Goal: Find contact information: Find contact information

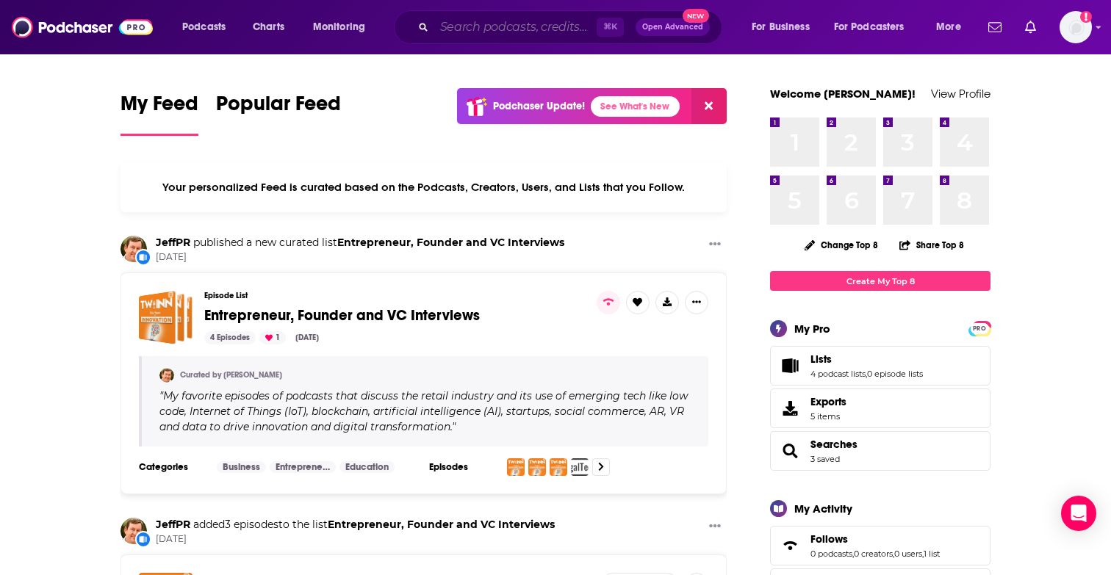
click at [471, 25] on input "Search podcasts, credits, & more..." at bounding box center [515, 27] width 162 height 24
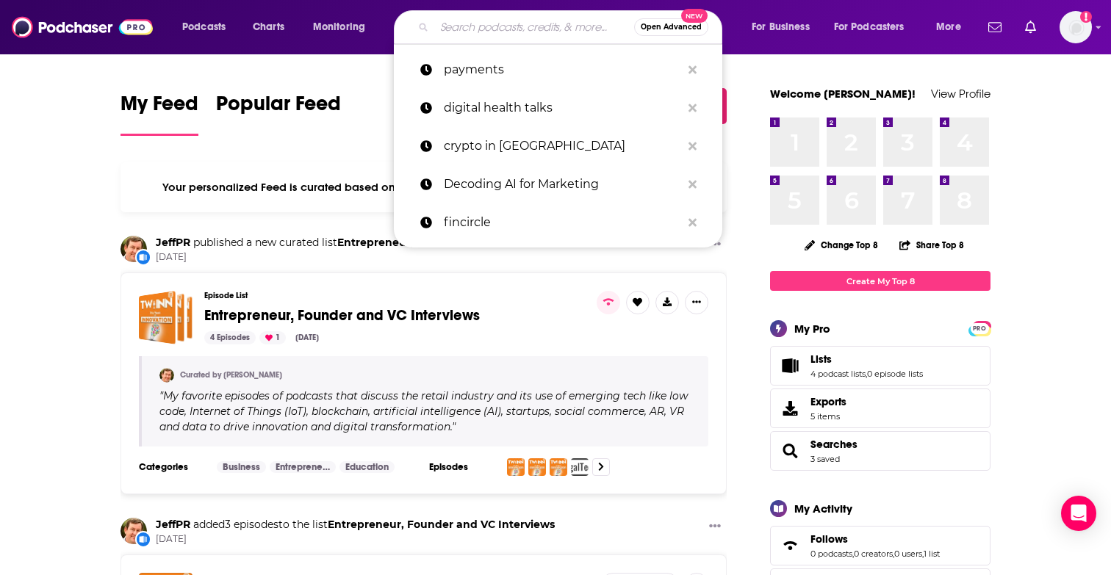
paste input "[PERSON_NAME]"
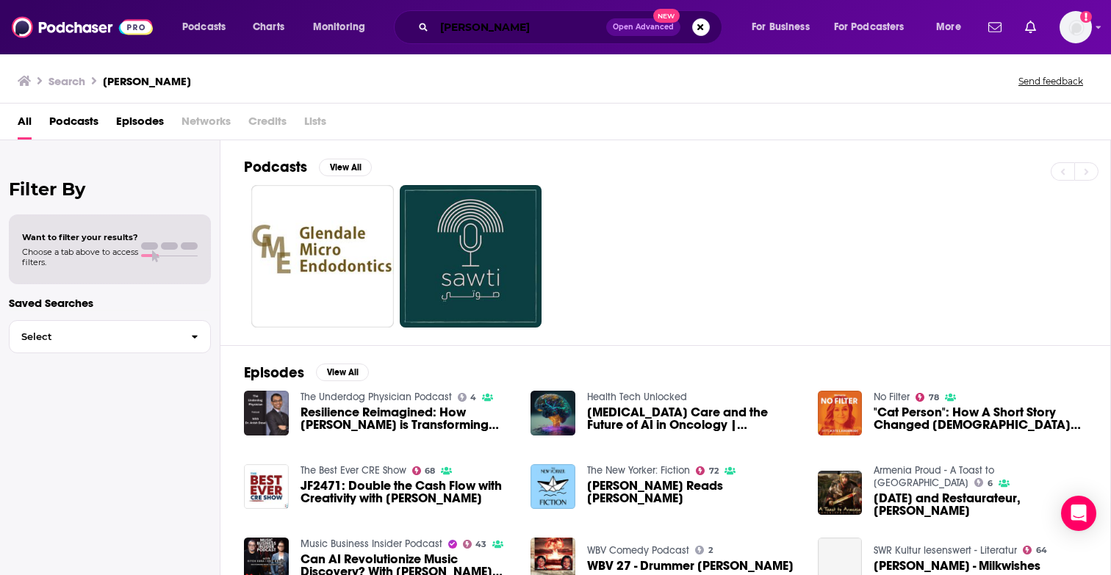
click at [483, 33] on input "[PERSON_NAME]" at bounding box center [520, 27] width 172 height 24
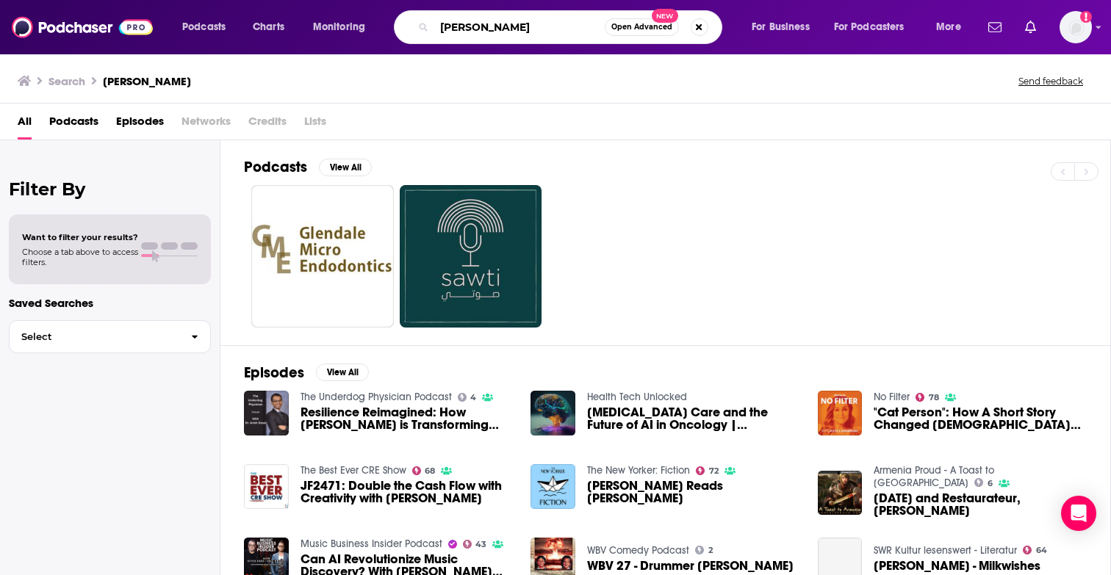
click at [483, 33] on input "[PERSON_NAME]" at bounding box center [519, 27] width 171 height 24
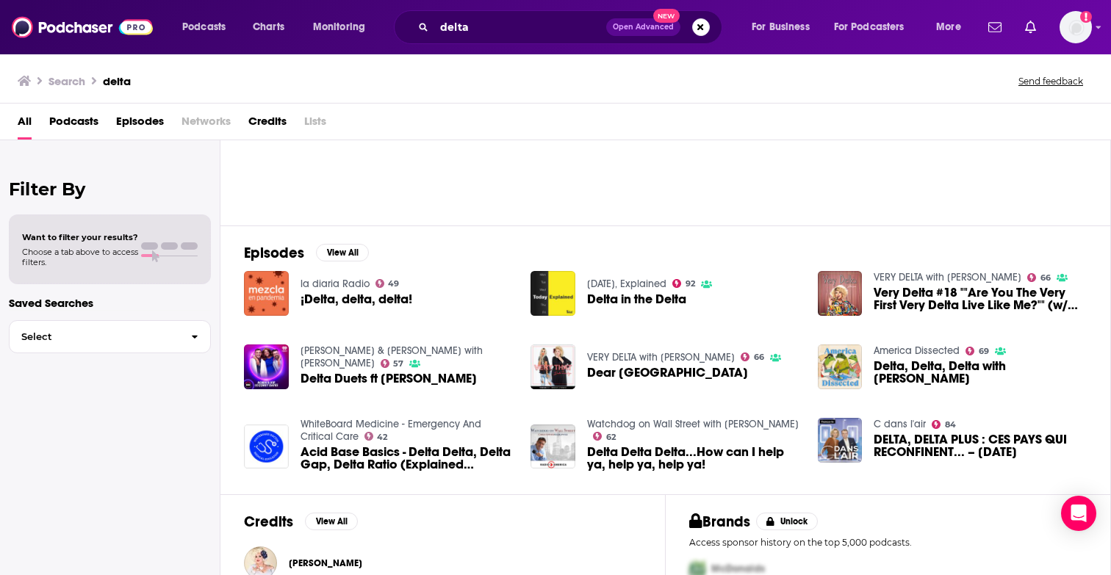
scroll to position [148, 0]
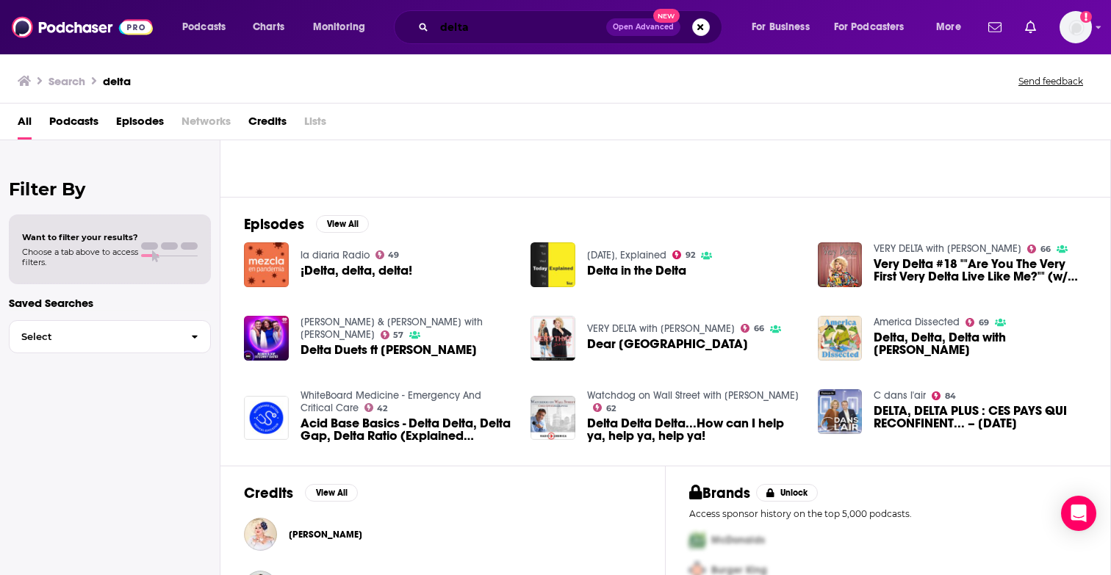
click at [504, 20] on input "delta" at bounding box center [520, 27] width 172 height 24
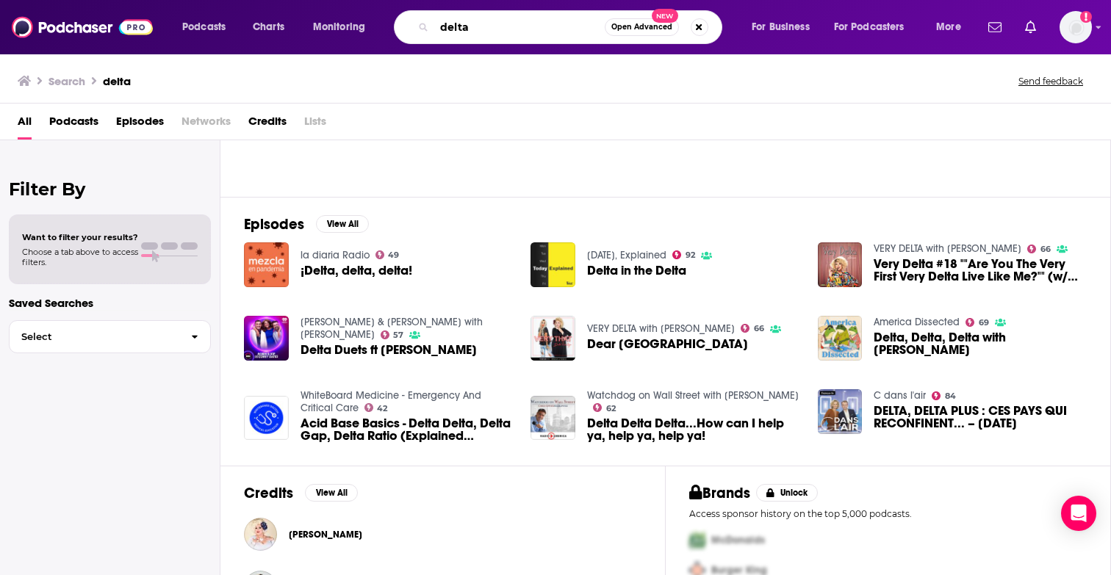
click at [495, 33] on input "delta" at bounding box center [519, 27] width 171 height 24
type input "delta healthtech"
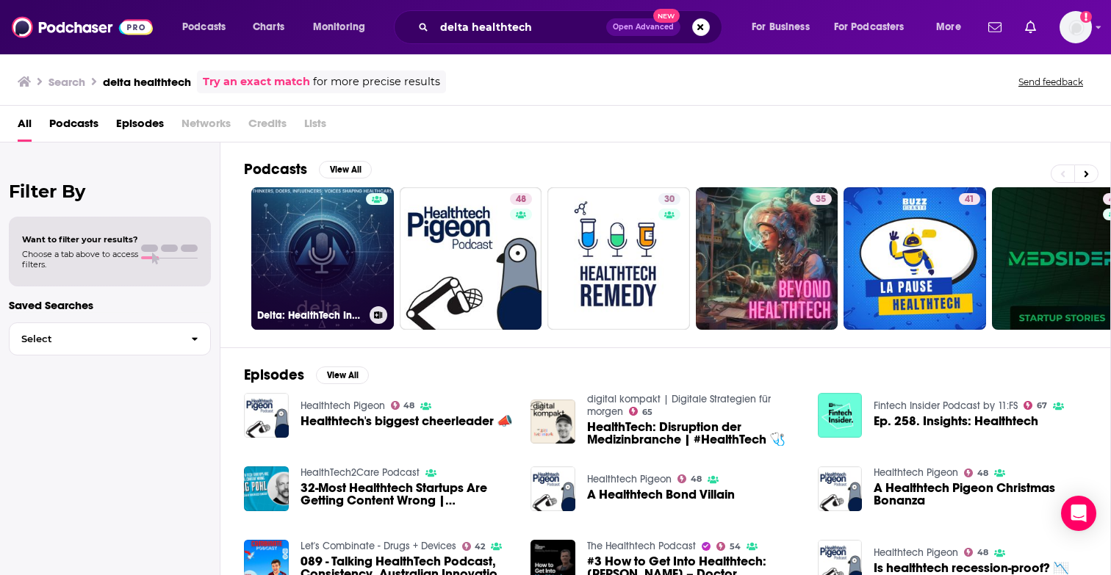
click at [317, 236] on link "Delta: HealthTech Innovators" at bounding box center [322, 258] width 143 height 143
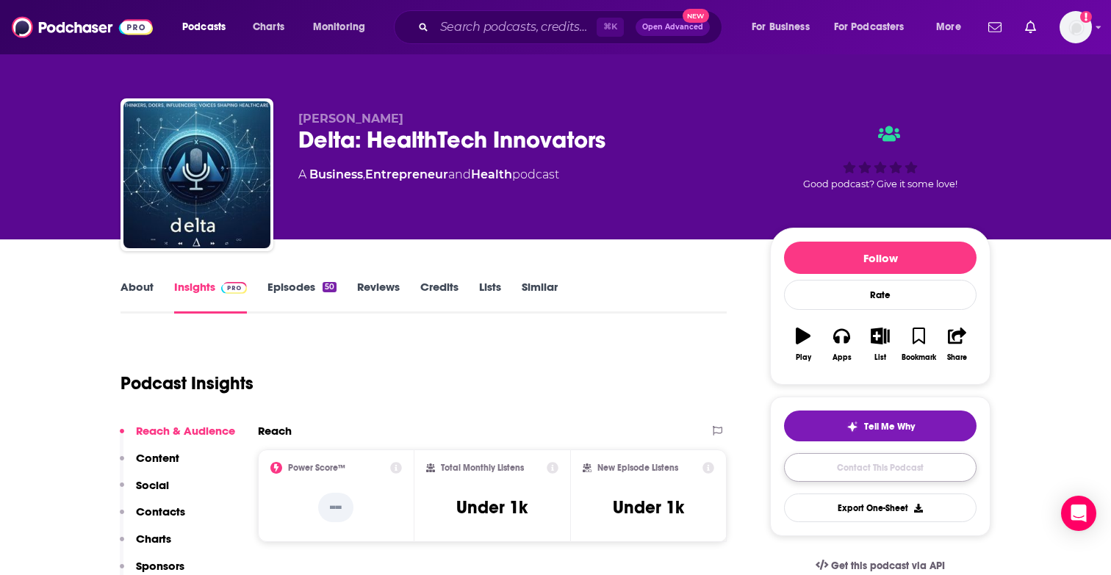
click at [830, 474] on link "Contact This Podcast" at bounding box center [880, 467] width 193 height 29
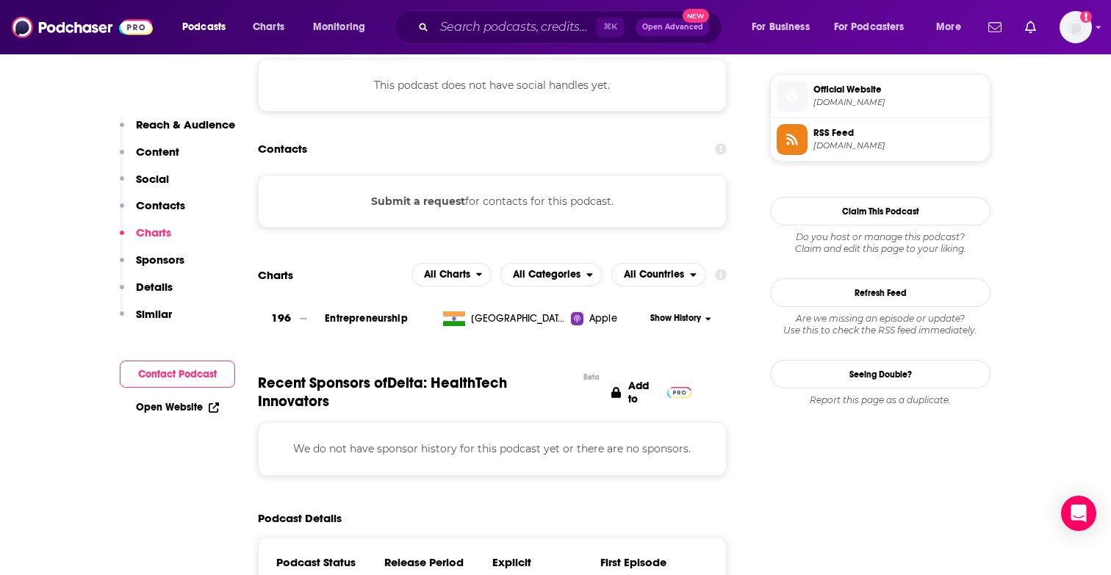
scroll to position [1049, 0]
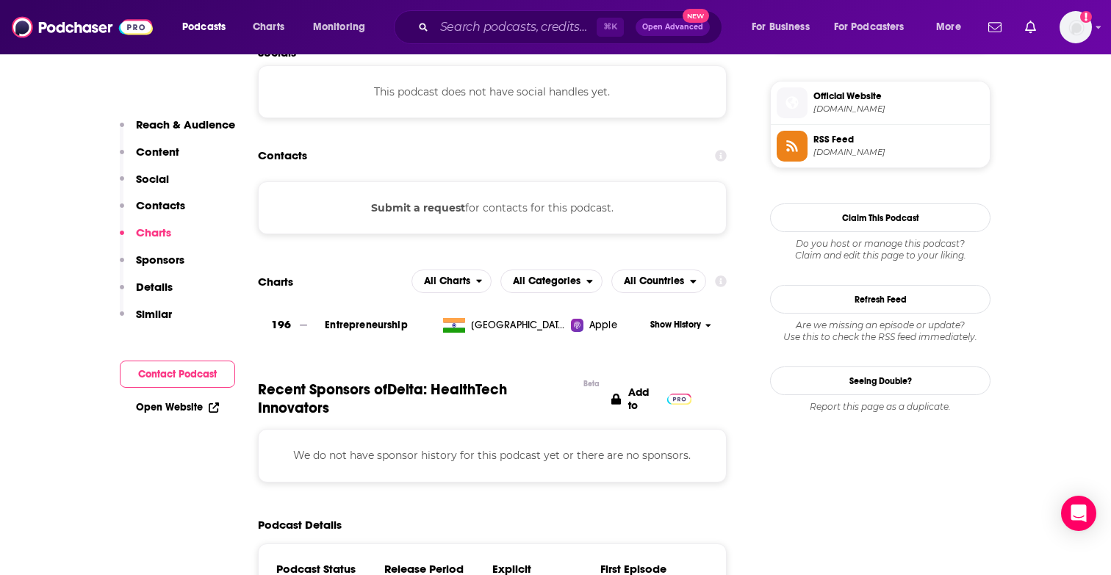
click at [159, 374] on button "Contact Podcast" at bounding box center [177, 374] width 115 height 27
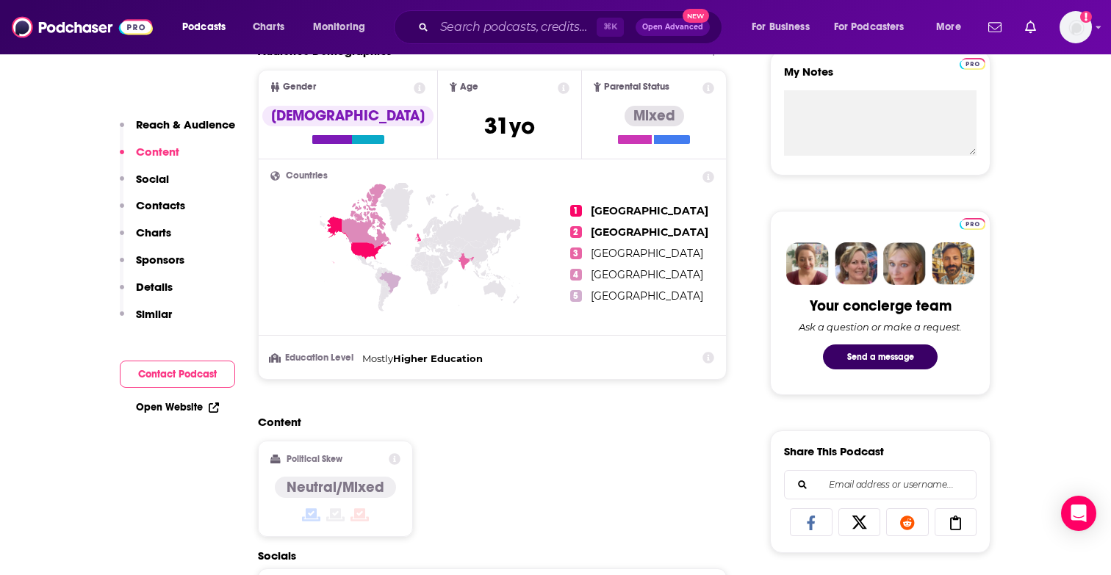
scroll to position [501, 0]
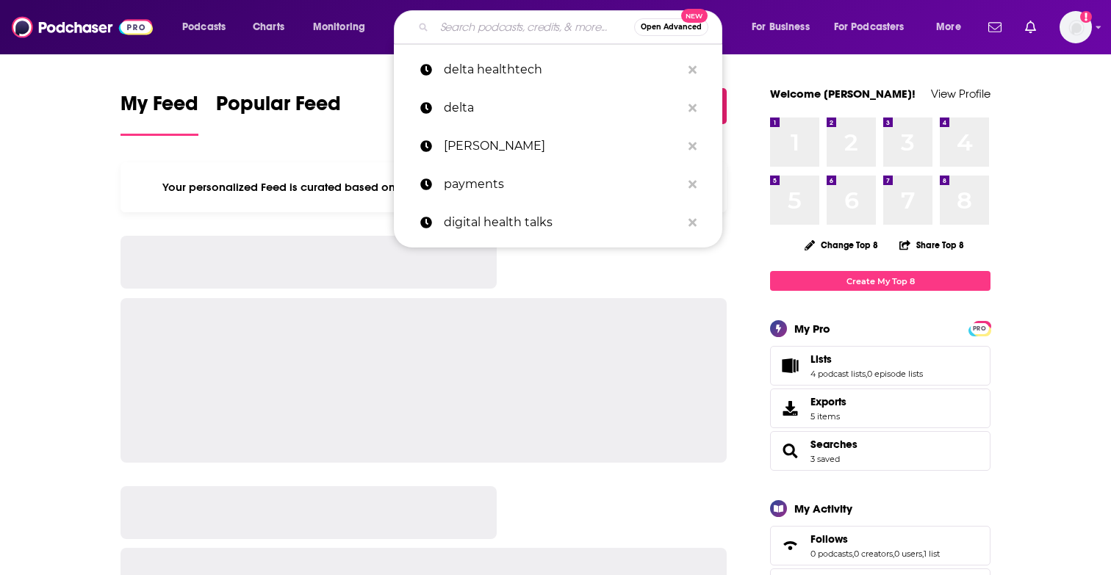
click at [496, 27] on input "Search podcasts, credits, & more..." at bounding box center [534, 27] width 200 height 24
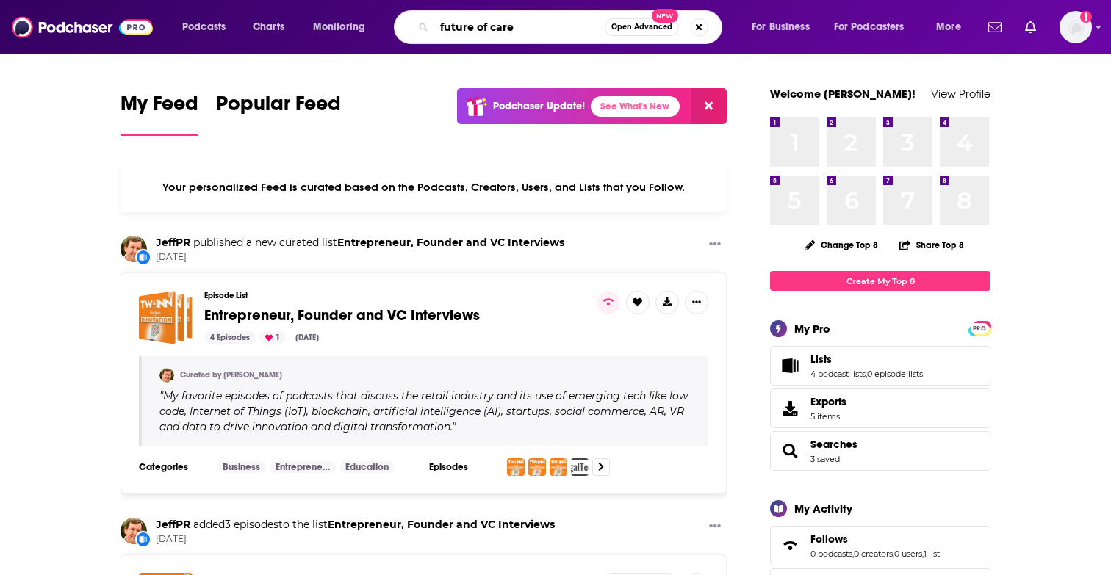
type input "future of care"
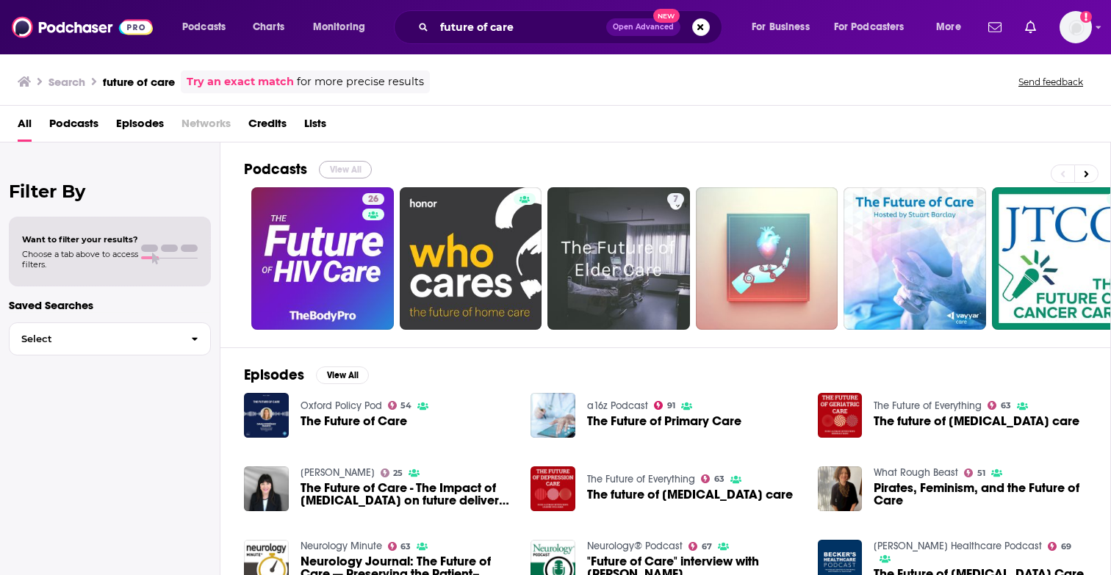
click at [345, 168] on button "View All" at bounding box center [345, 170] width 53 height 18
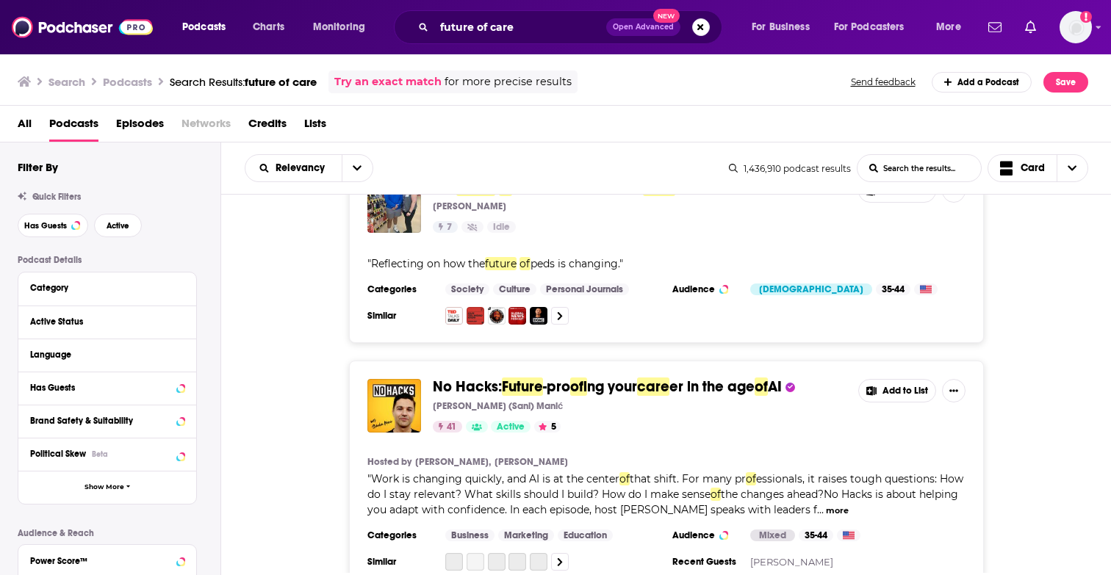
scroll to position [1369, 0]
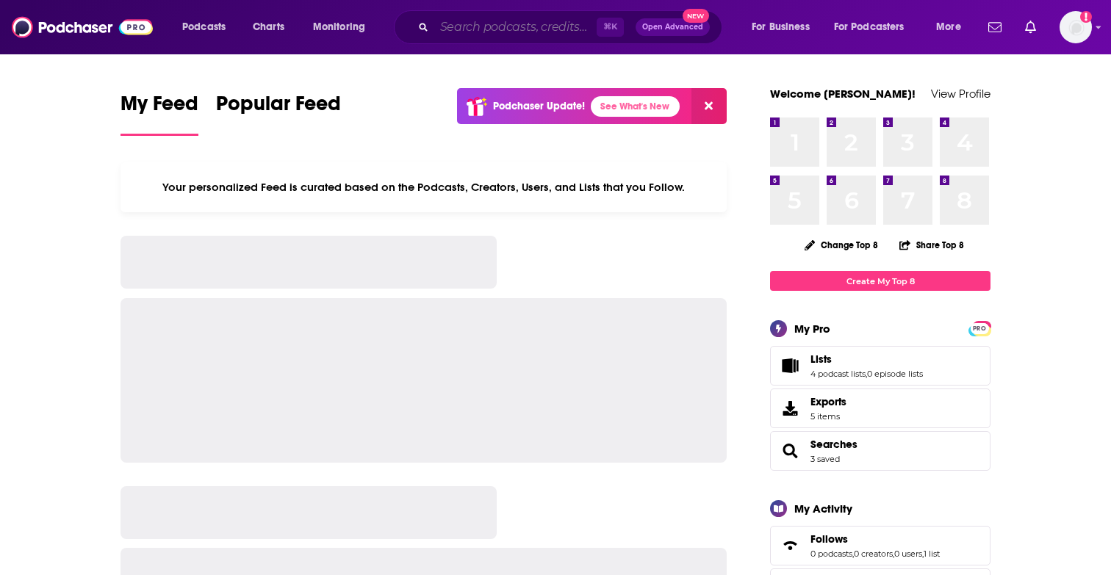
click at [537, 20] on input "Search podcasts, credits, & more..." at bounding box center [515, 27] width 162 height 24
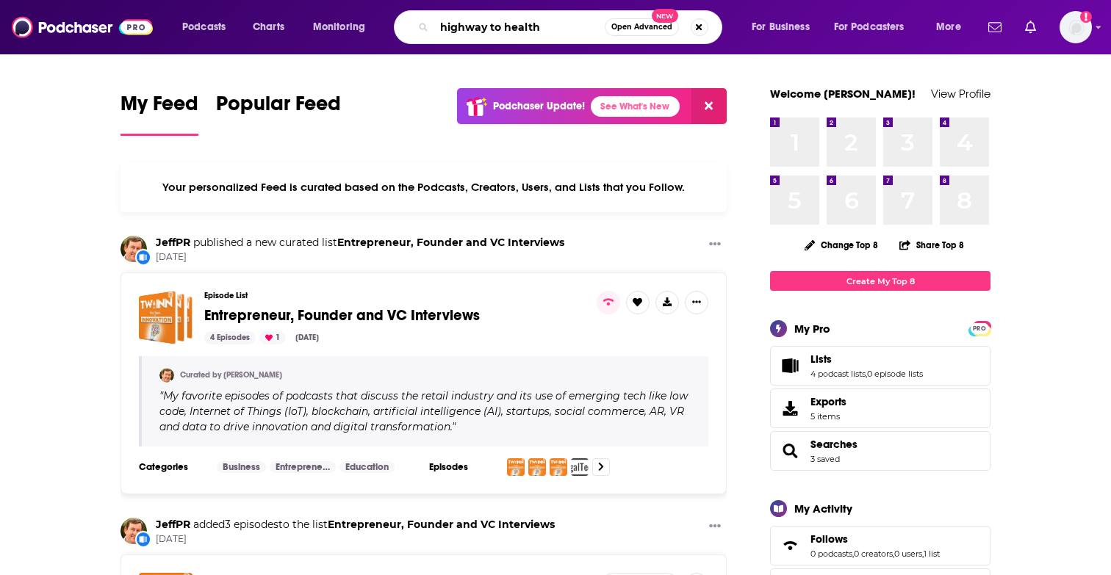
type input "highway to health"
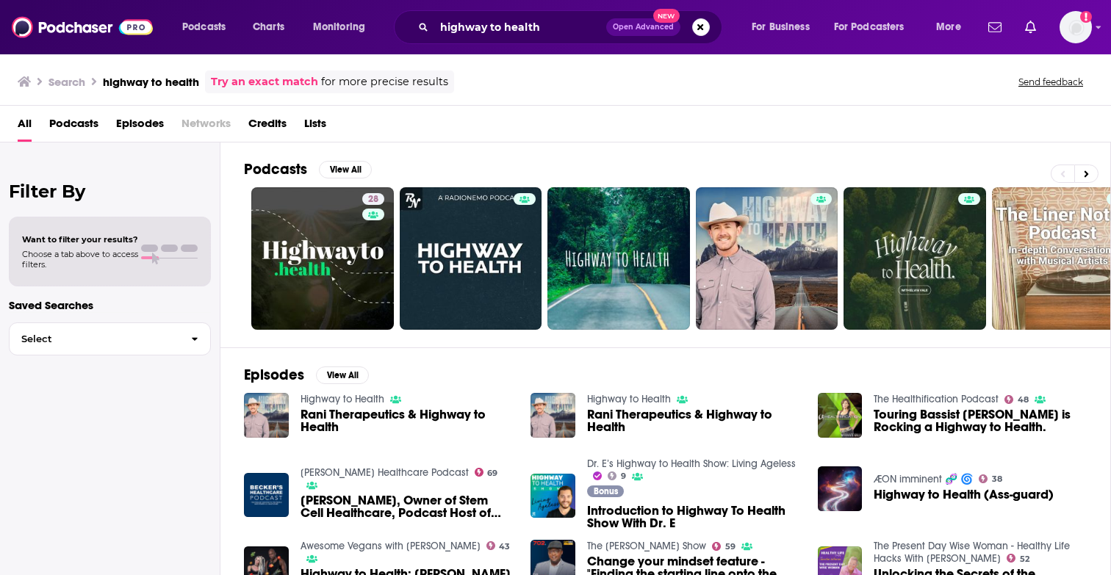
click at [344, 153] on div "Podcasts View All 28 9 3 + 2m" at bounding box center [677, 245] width 867 height 205
click at [344, 165] on button "View All" at bounding box center [345, 170] width 53 height 18
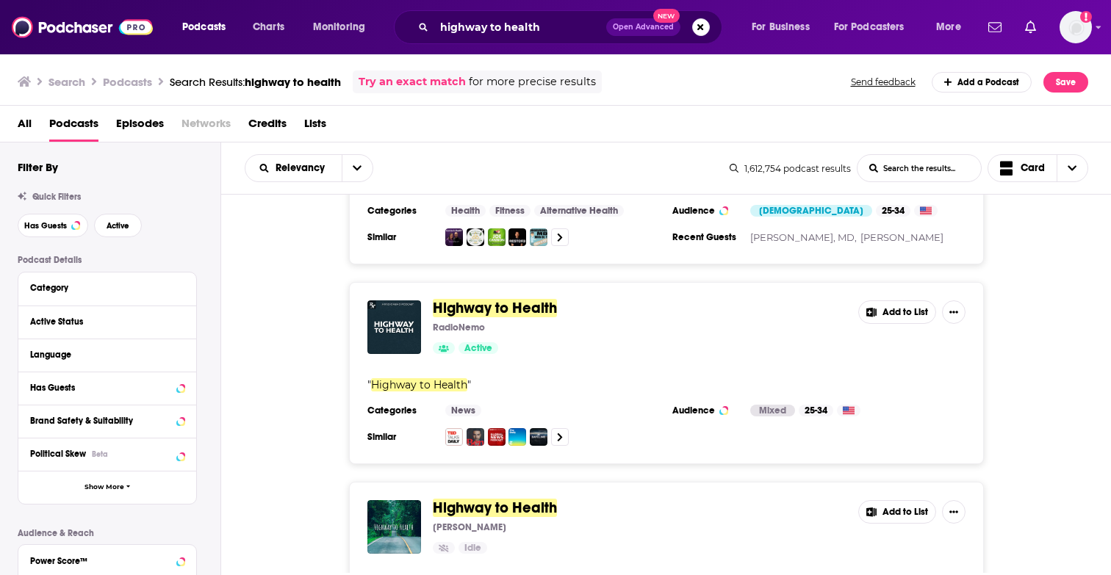
scroll to position [187, 0]
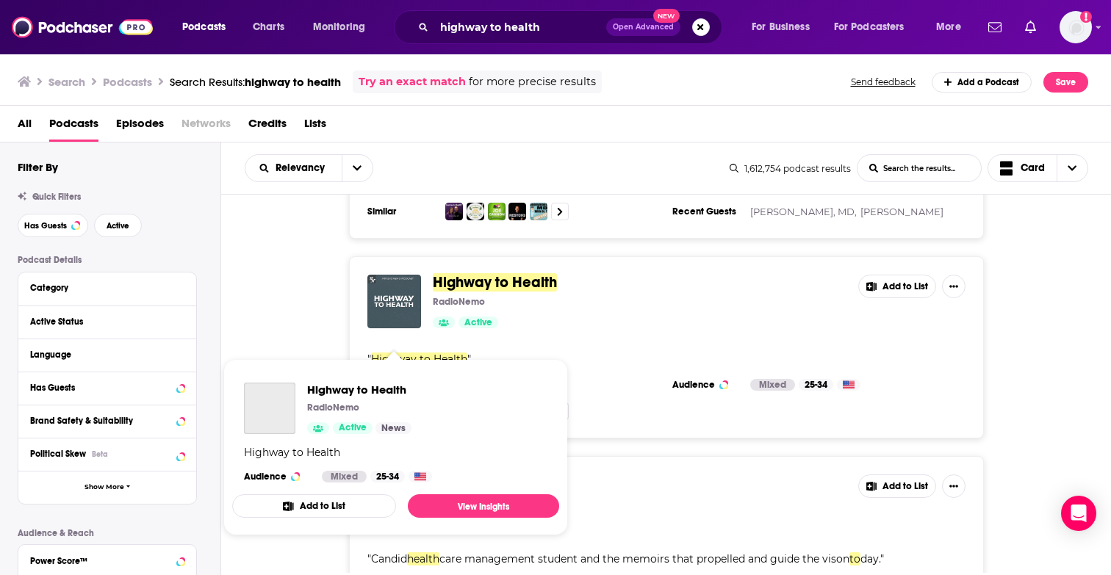
click at [381, 307] on img "Highway to Health" at bounding box center [394, 302] width 54 height 54
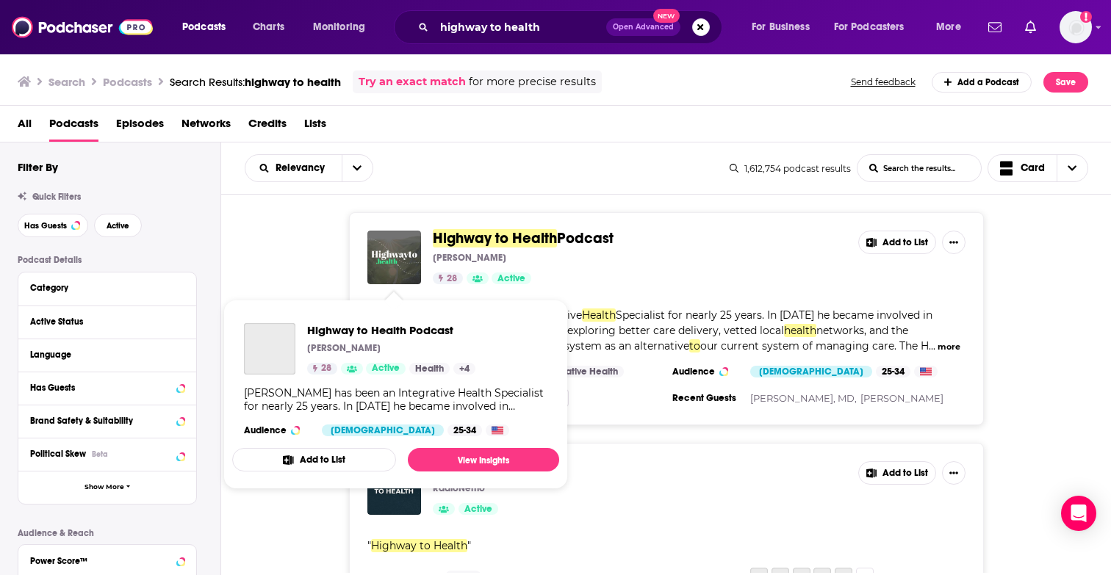
click at [389, 248] on img "Highway to Health Podcast" at bounding box center [394, 258] width 54 height 54
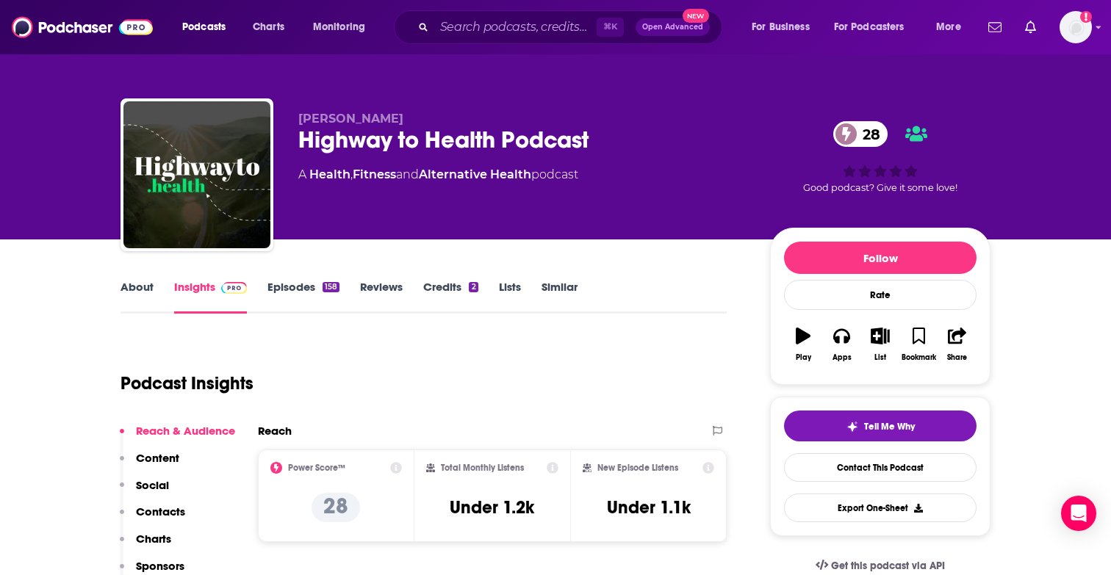
click at [134, 293] on link "About" at bounding box center [137, 297] width 33 height 34
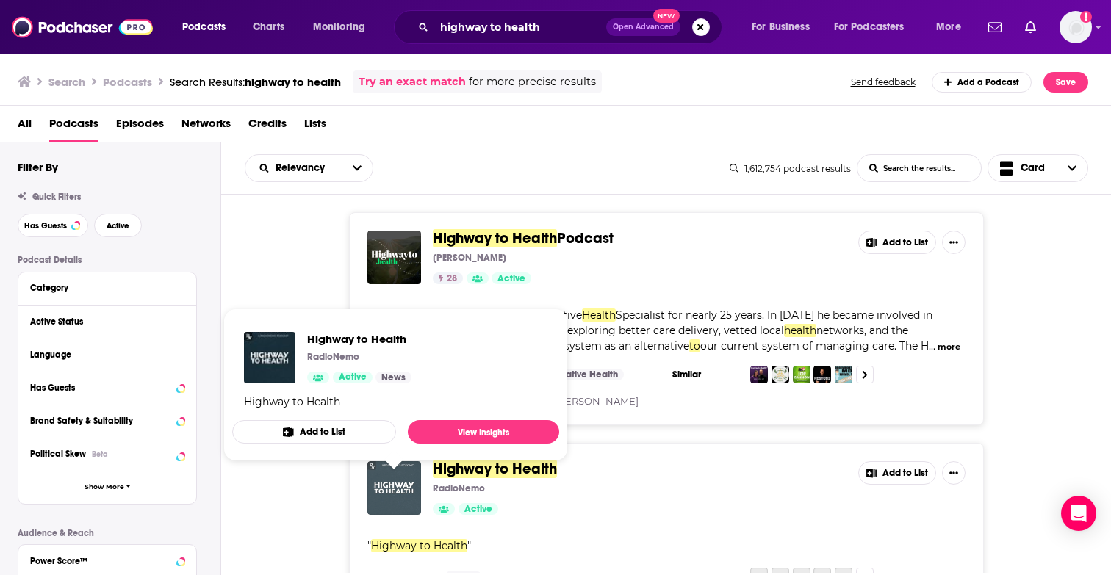
click at [389, 503] on img "Highway to Health" at bounding box center [394, 489] width 54 height 54
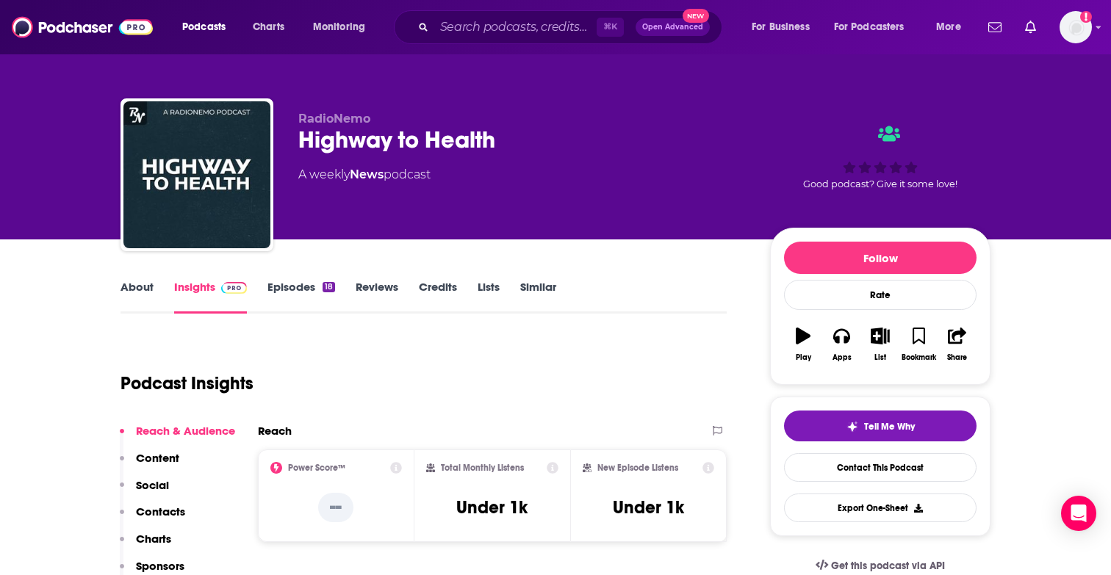
click at [140, 292] on link "About" at bounding box center [137, 297] width 33 height 34
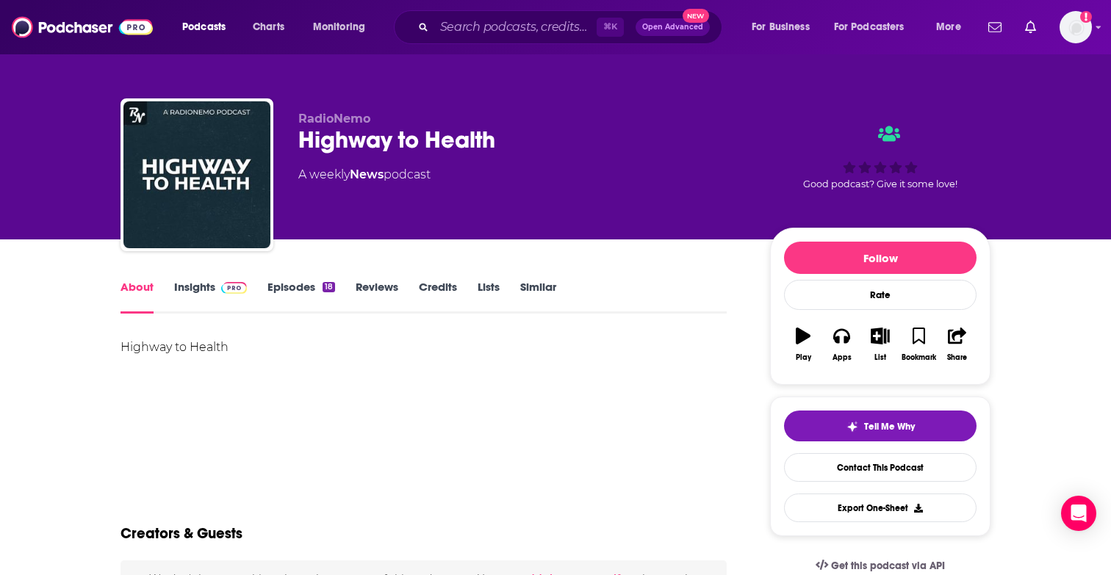
click at [301, 291] on link "Episodes 18" at bounding box center [302, 297] width 68 height 34
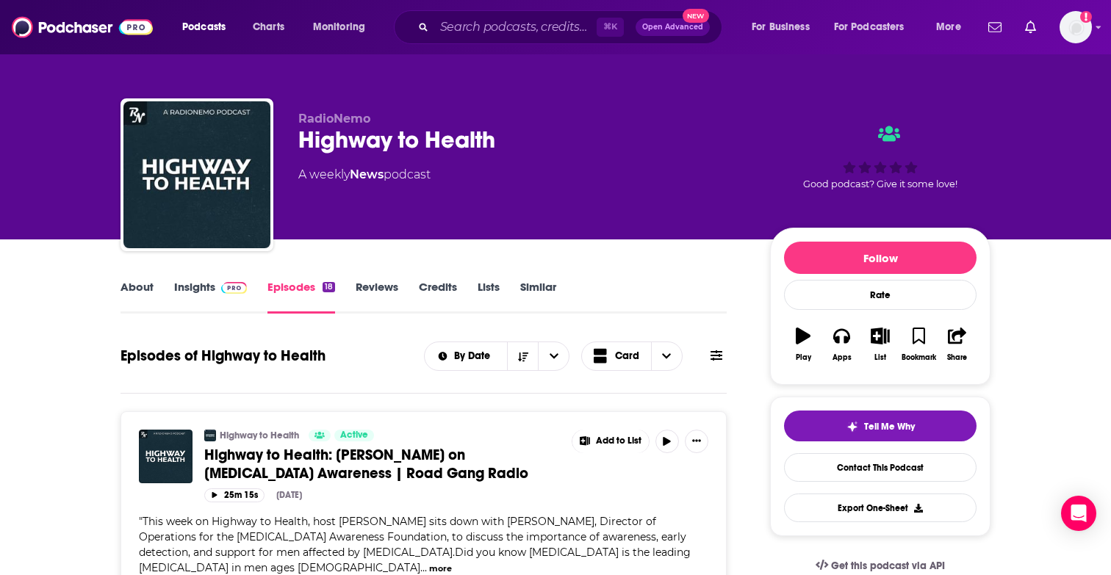
click at [138, 287] on link "About" at bounding box center [137, 297] width 33 height 34
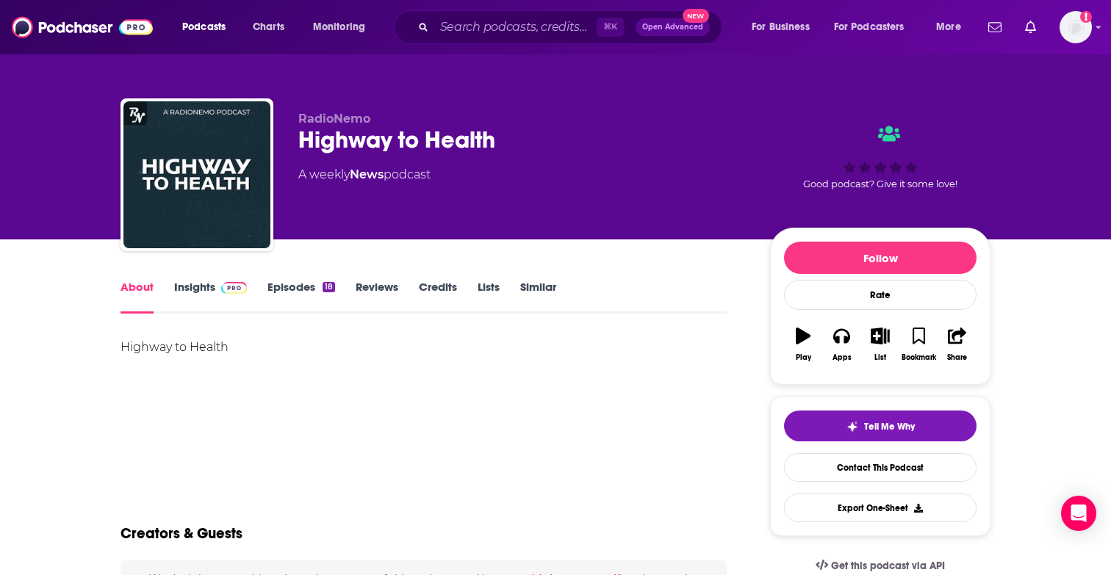
click at [186, 290] on link "Insights" at bounding box center [210, 297] width 73 height 34
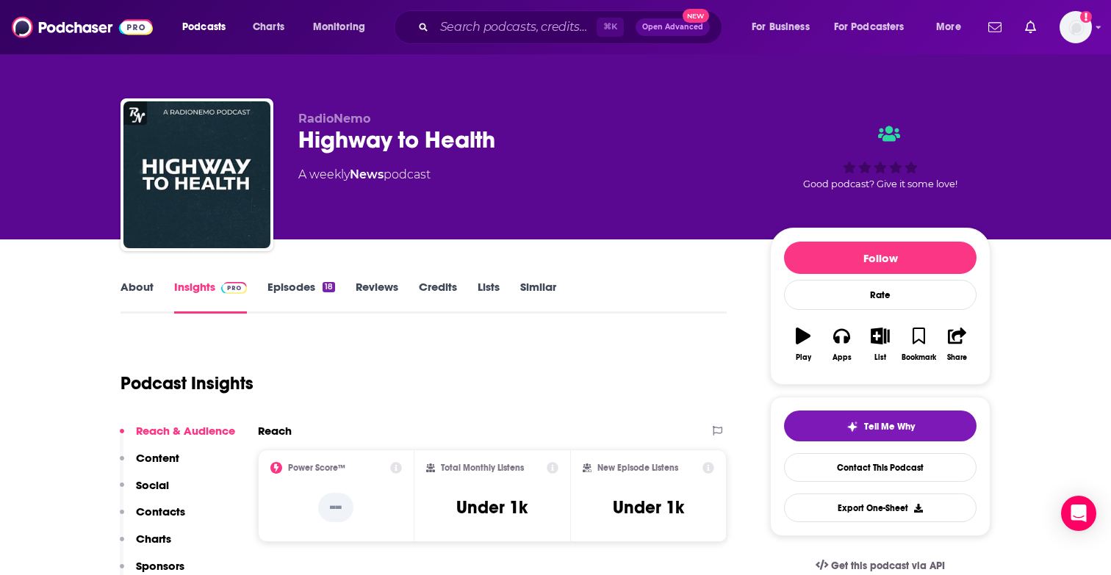
click at [290, 294] on link "Episodes 18" at bounding box center [302, 297] width 68 height 34
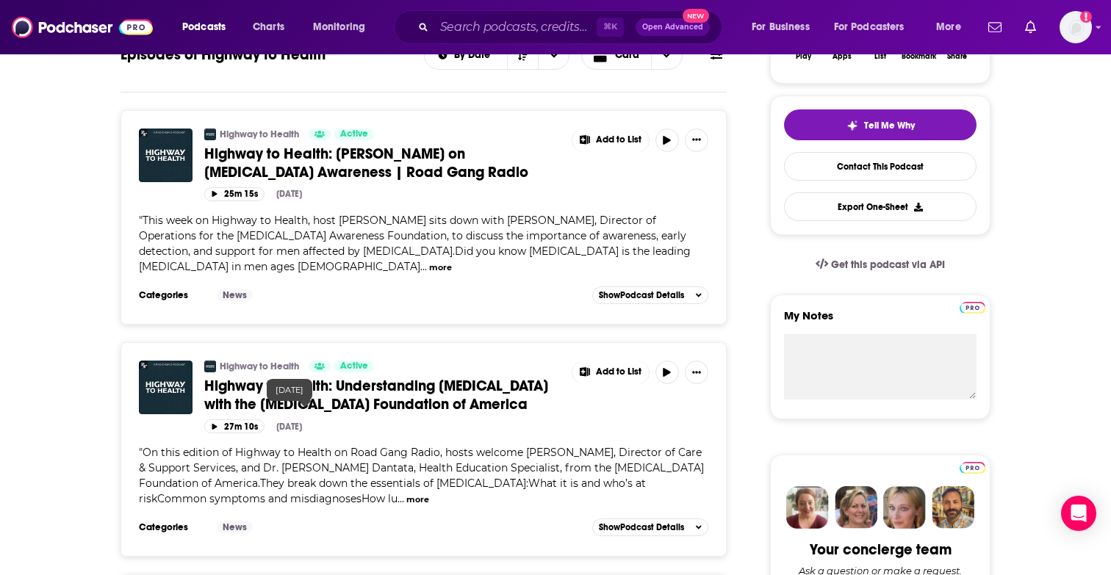
scroll to position [310, 0]
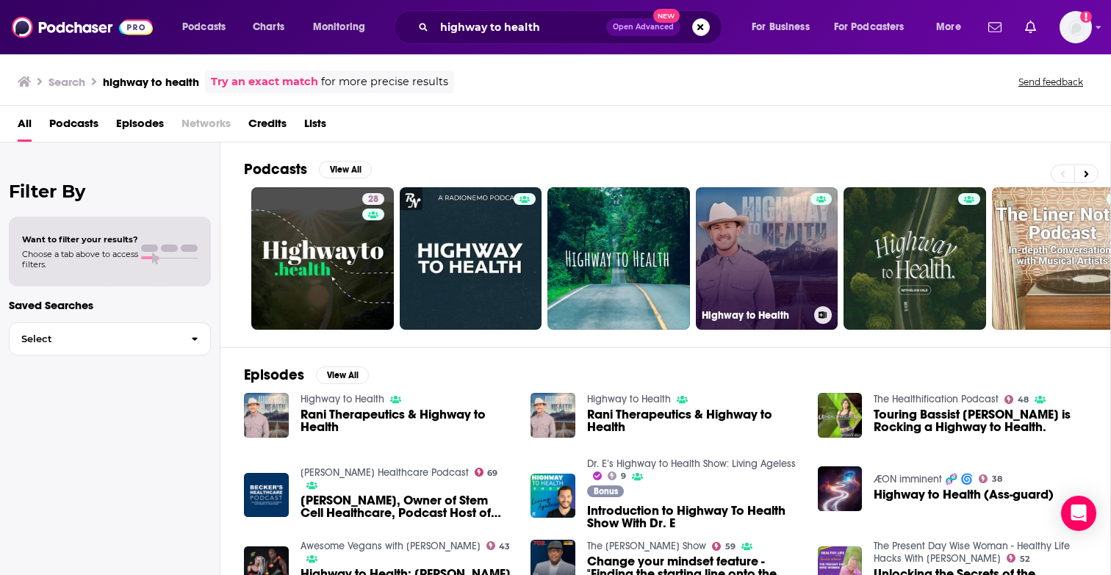
click at [781, 241] on link "Highway to Health" at bounding box center [767, 258] width 143 height 143
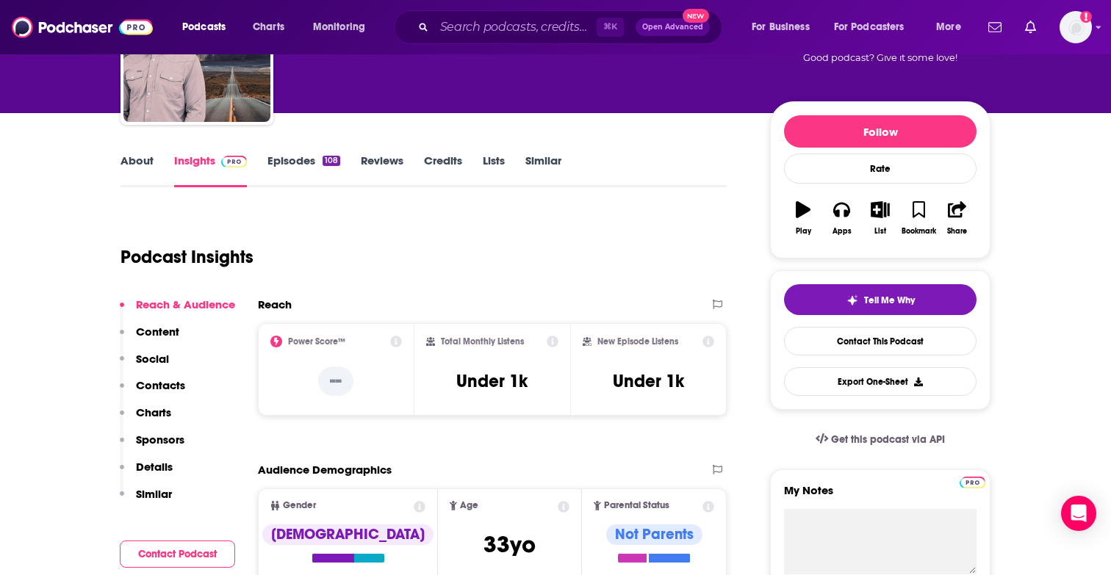
scroll to position [133, 0]
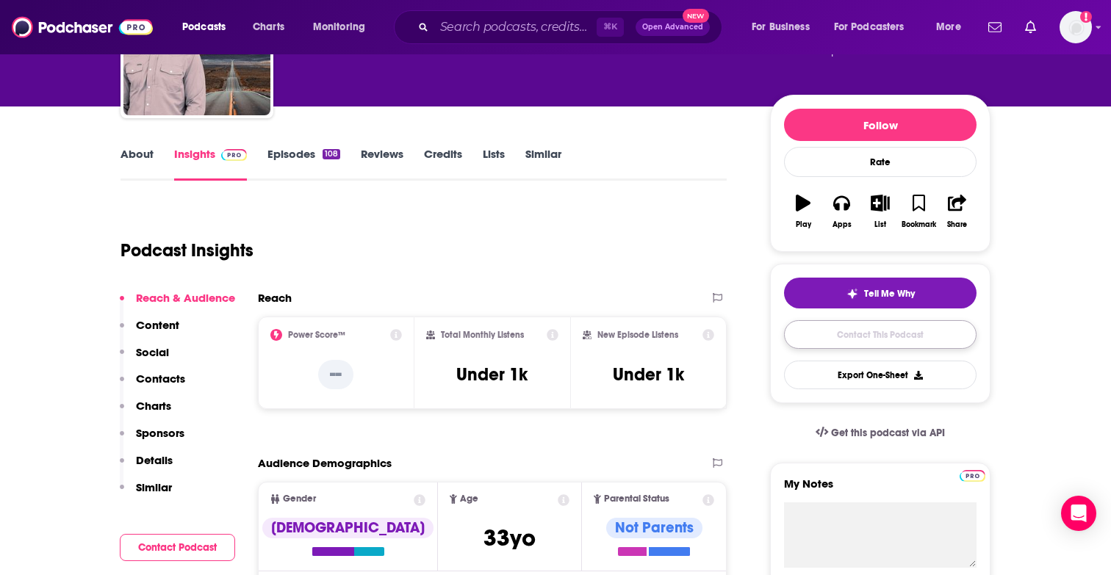
click at [895, 347] on link "Contact This Podcast" at bounding box center [880, 334] width 193 height 29
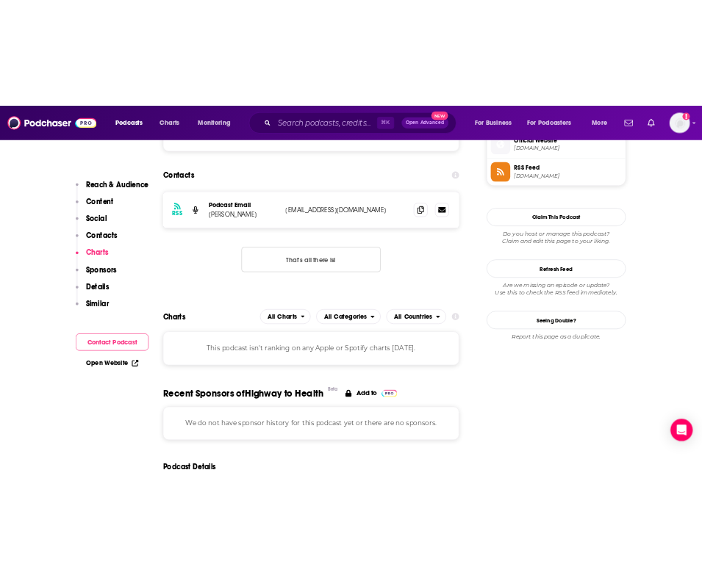
scroll to position [1081, 0]
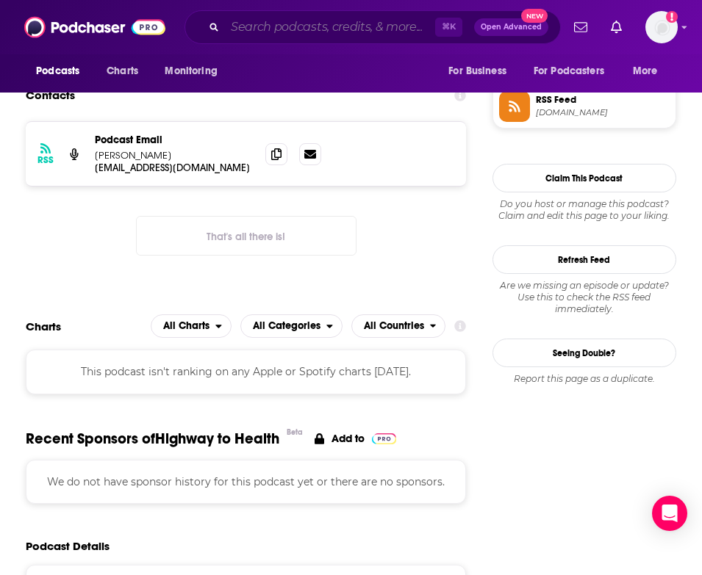
click at [254, 21] on input "Search podcasts, credits, & more..." at bounding box center [330, 27] width 210 height 24
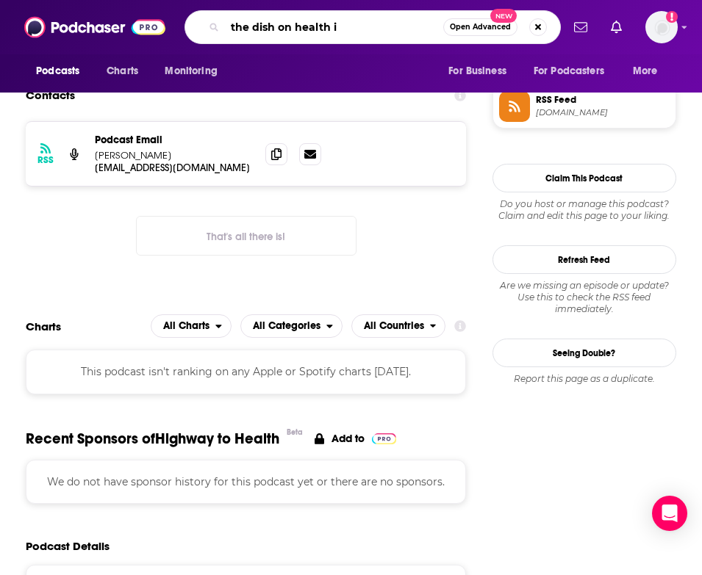
type input "the dish on health it"
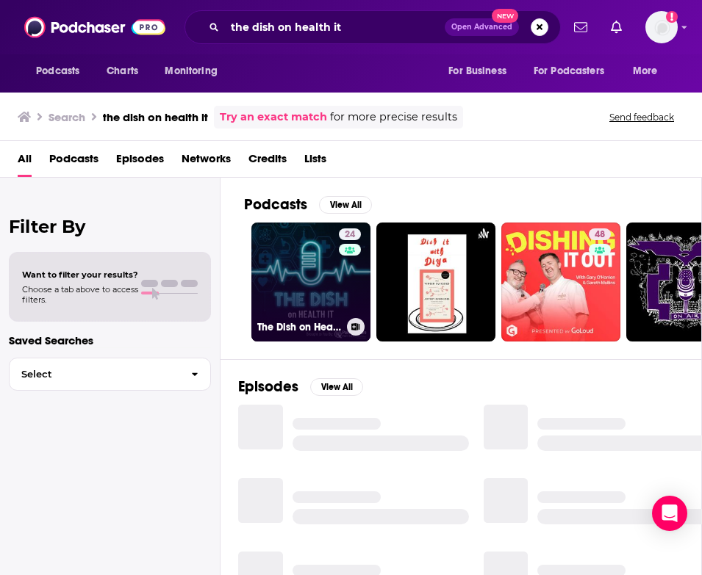
click at [293, 280] on link "24 The Dish on Health IT" at bounding box center [310, 282] width 119 height 119
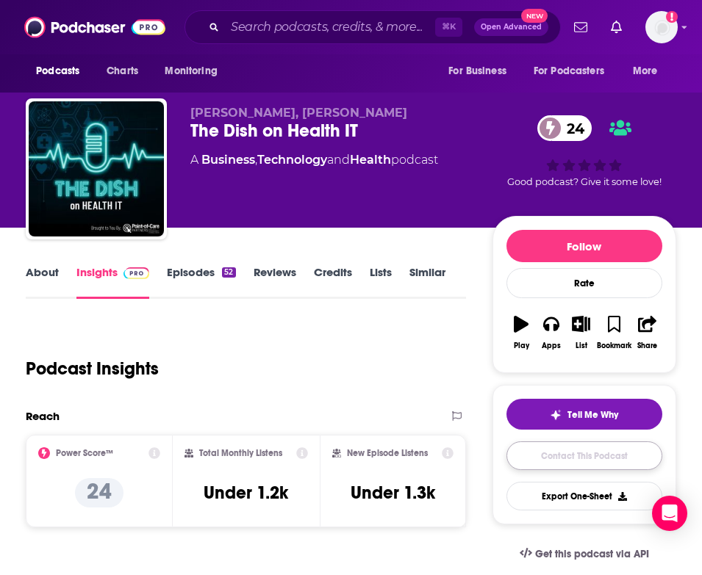
click at [560, 462] on link "Contact This Podcast" at bounding box center [584, 456] width 156 height 29
click at [202, 275] on link "Episodes 52" at bounding box center [201, 282] width 68 height 34
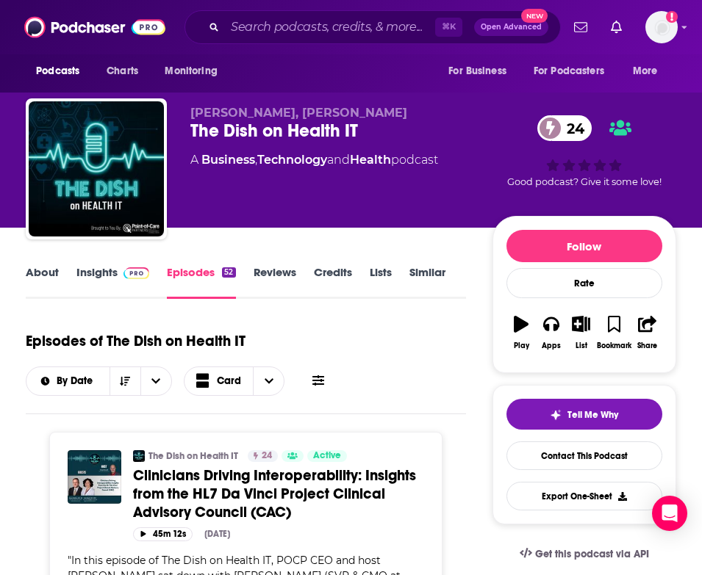
click at [89, 273] on link "Insights" at bounding box center [112, 282] width 73 height 34
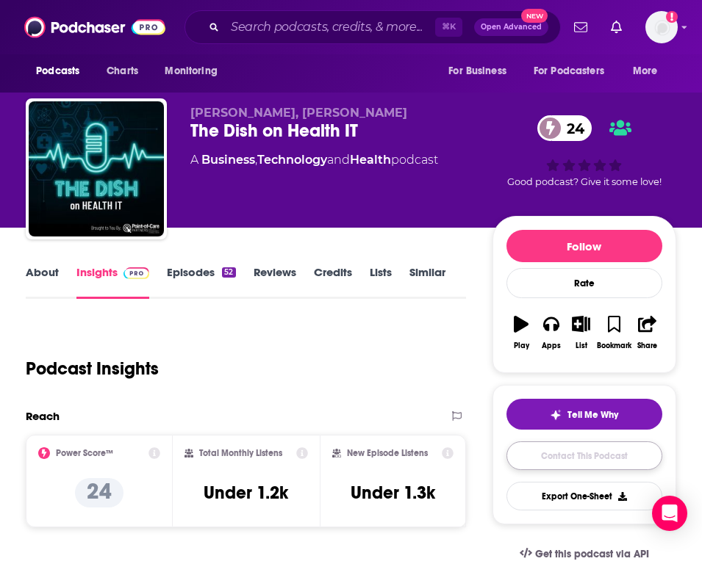
click at [548, 464] on link "Contact This Podcast" at bounding box center [584, 456] width 156 height 29
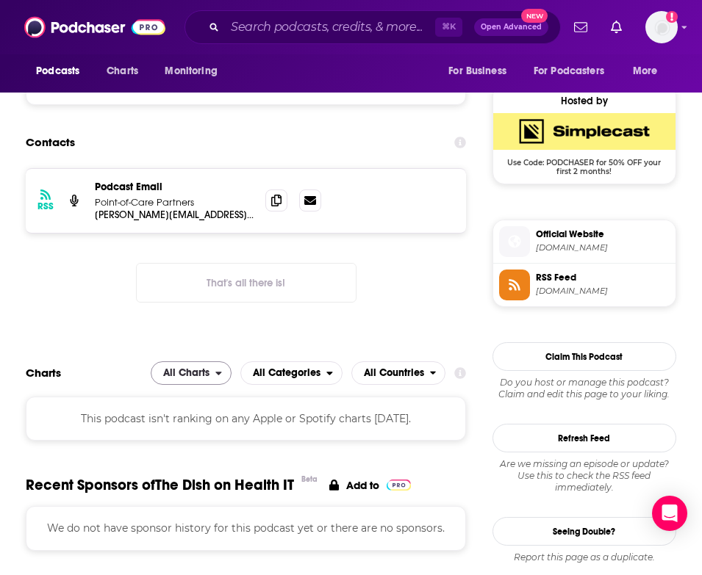
scroll to position [1014, 0]
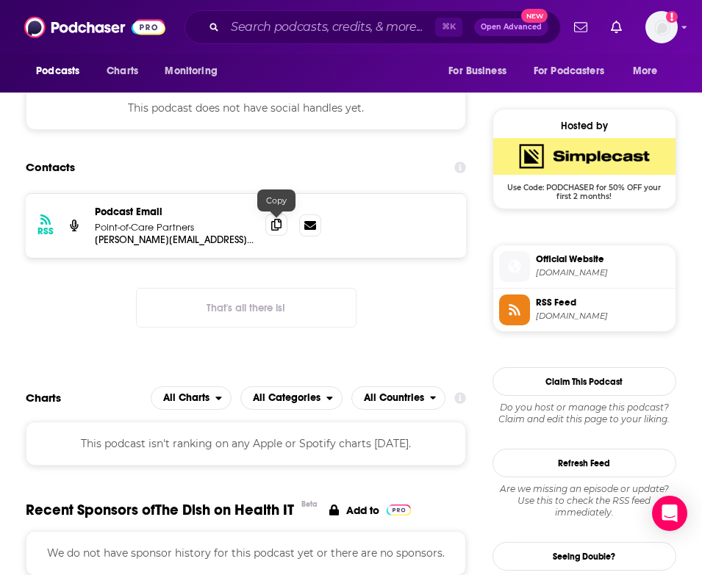
click at [284, 227] on span at bounding box center [276, 225] width 22 height 22
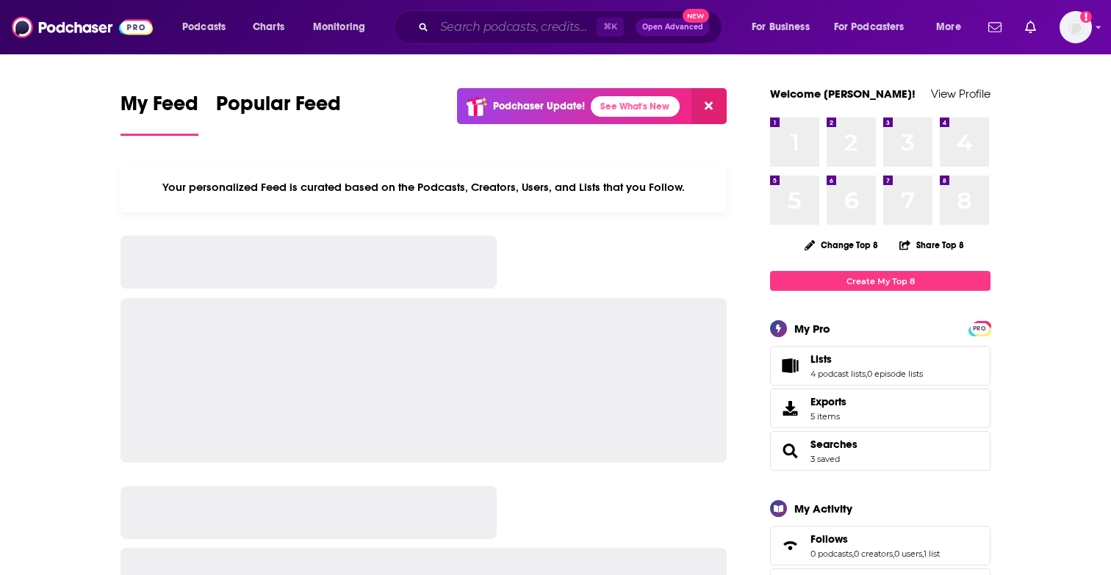
click at [475, 25] on input "Search podcasts, credits, & more..." at bounding box center [515, 27] width 162 height 24
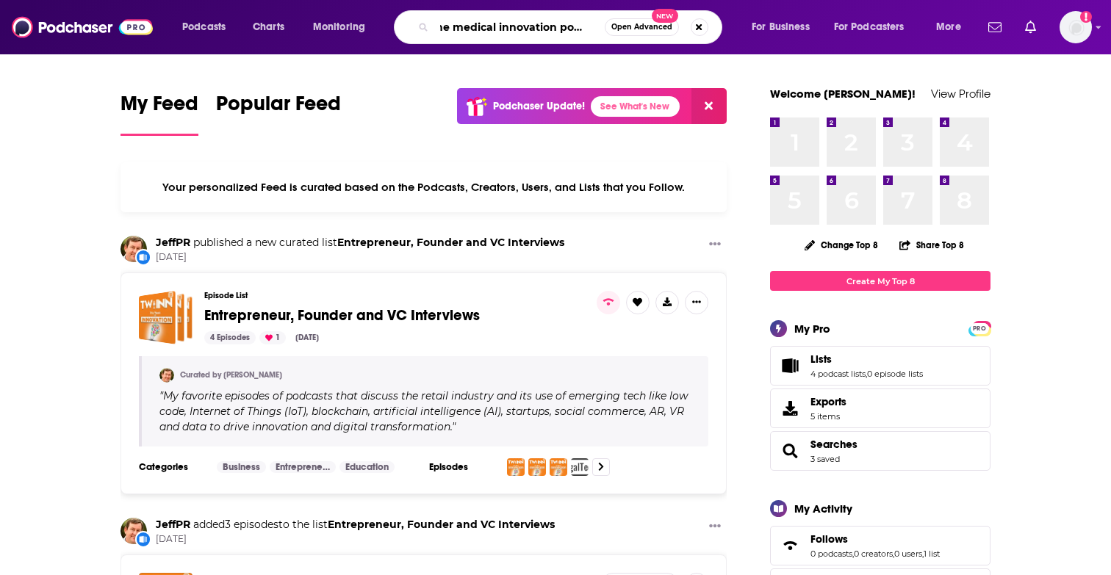
scroll to position [0, 13]
type input "the medical innovation podcast"
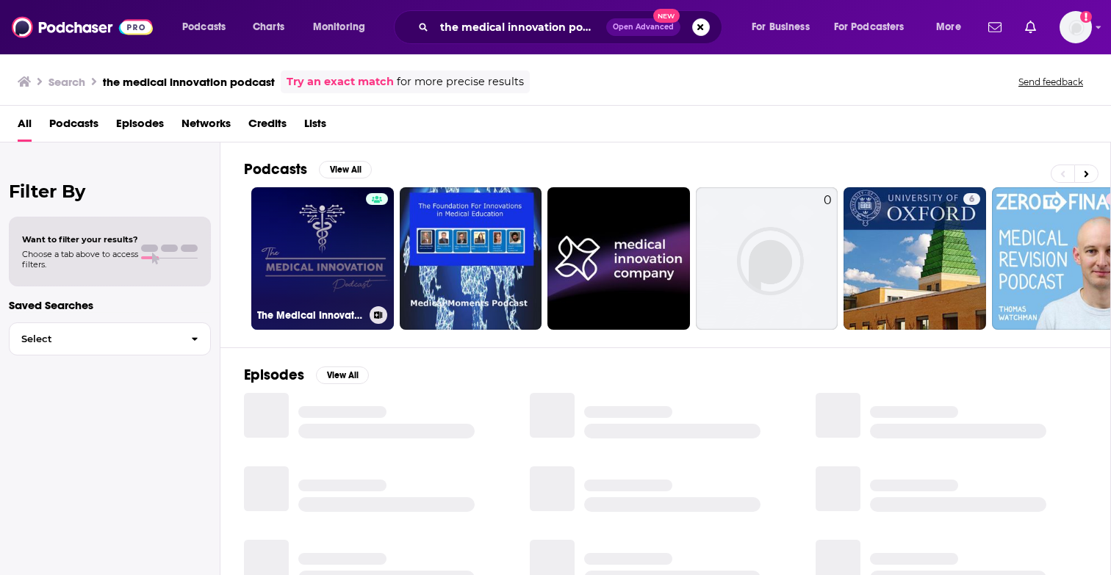
click at [296, 232] on link "The Medical Innovation Podcast" at bounding box center [322, 258] width 143 height 143
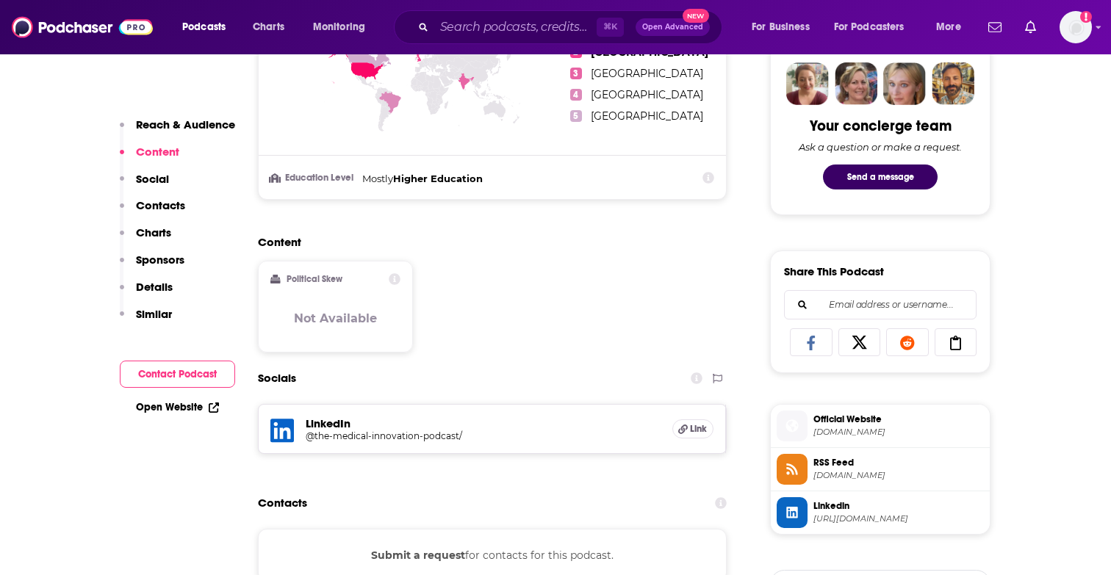
scroll to position [706, 0]
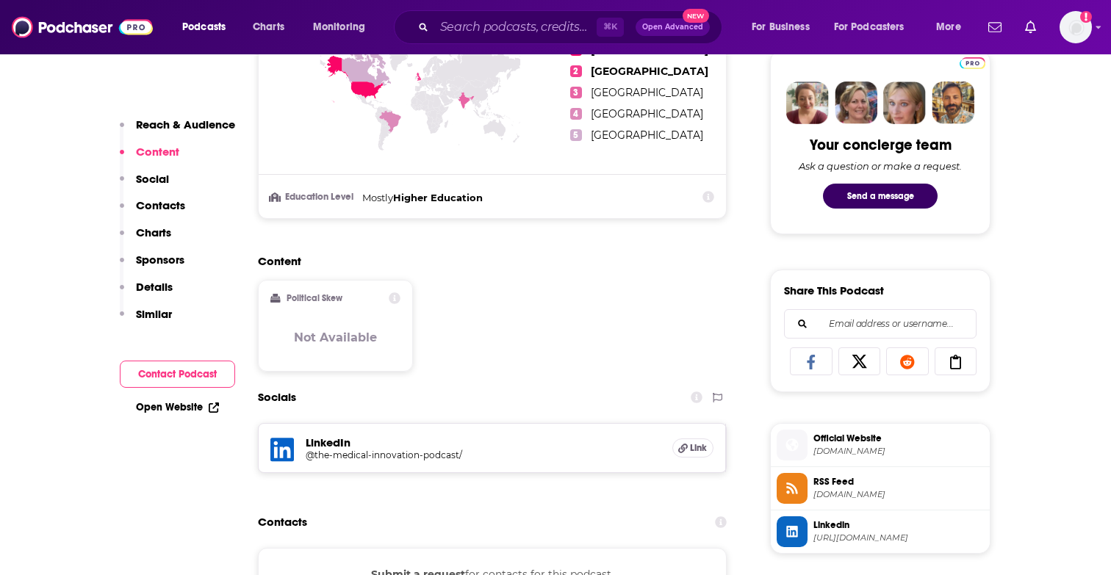
click at [171, 376] on button "Contact Podcast" at bounding box center [177, 374] width 115 height 27
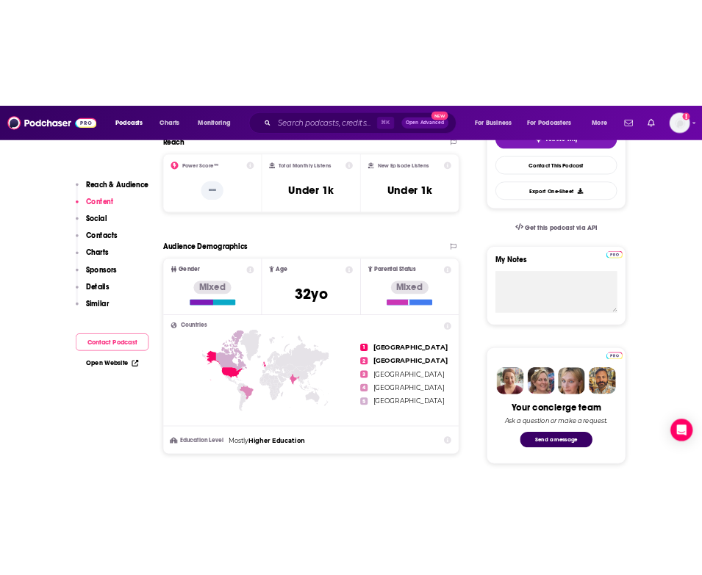
scroll to position [0, 0]
